Goal: Task Accomplishment & Management: Complete application form

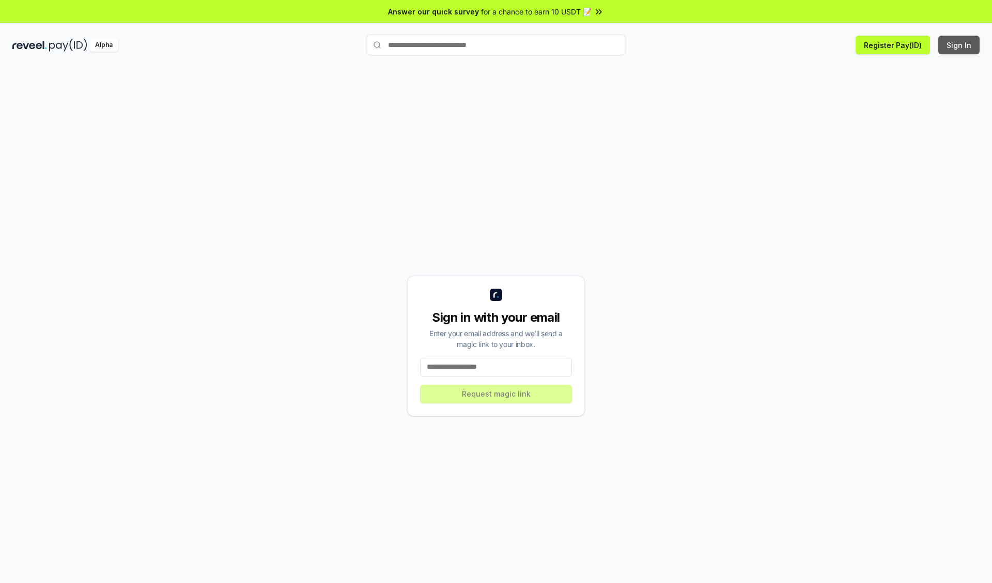
click at [960, 45] on button "Sign In" at bounding box center [959, 45] width 41 height 19
type input "**********"
click at [496, 394] on button "Request magic link" at bounding box center [496, 394] width 152 height 19
